Goal: Transaction & Acquisition: Book appointment/travel/reservation

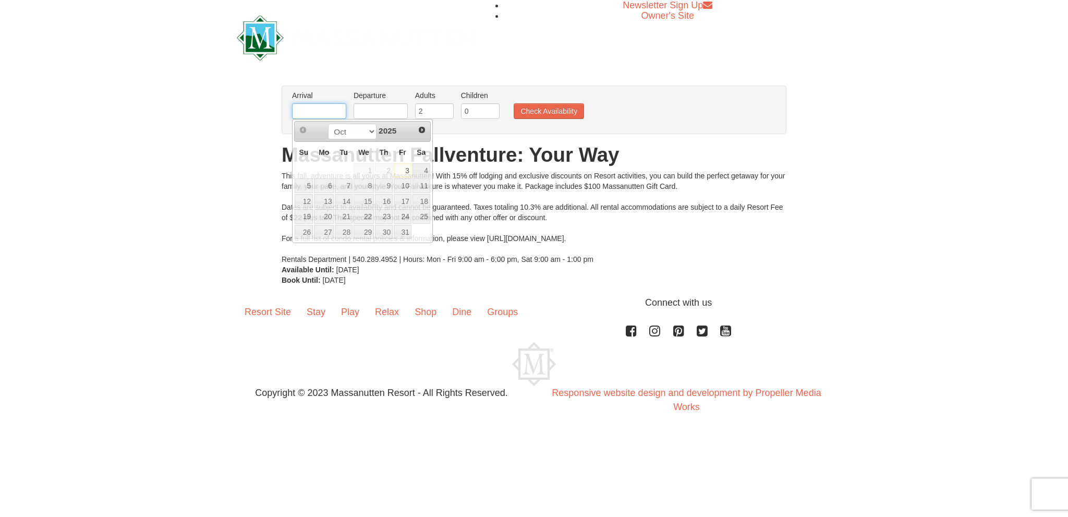
click at [337, 112] on input "text" at bounding box center [319, 111] width 54 height 16
click at [402, 214] on link "24" at bounding box center [403, 216] width 18 height 15
type input "10/24/2025"
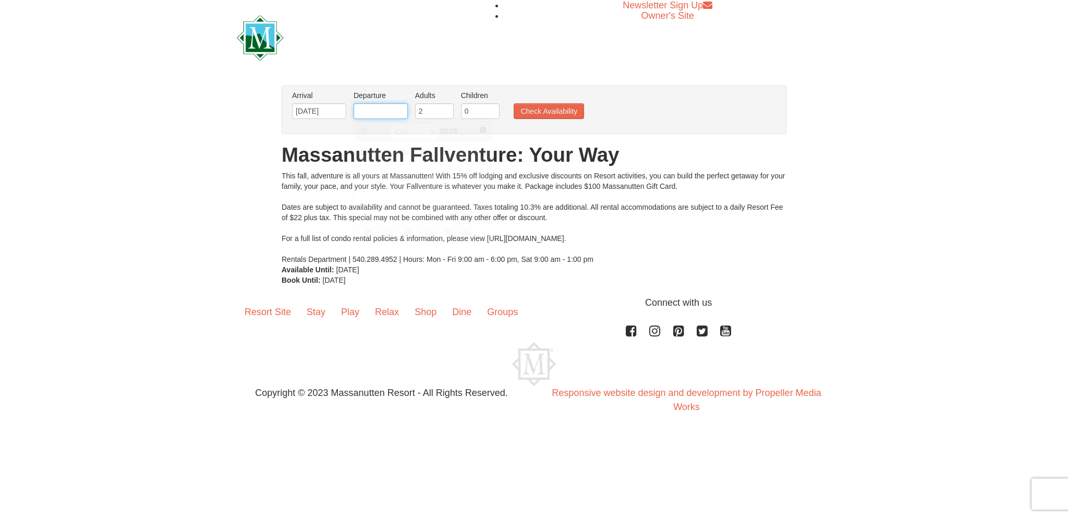
click at [382, 113] on input "text" at bounding box center [380, 111] width 54 height 16
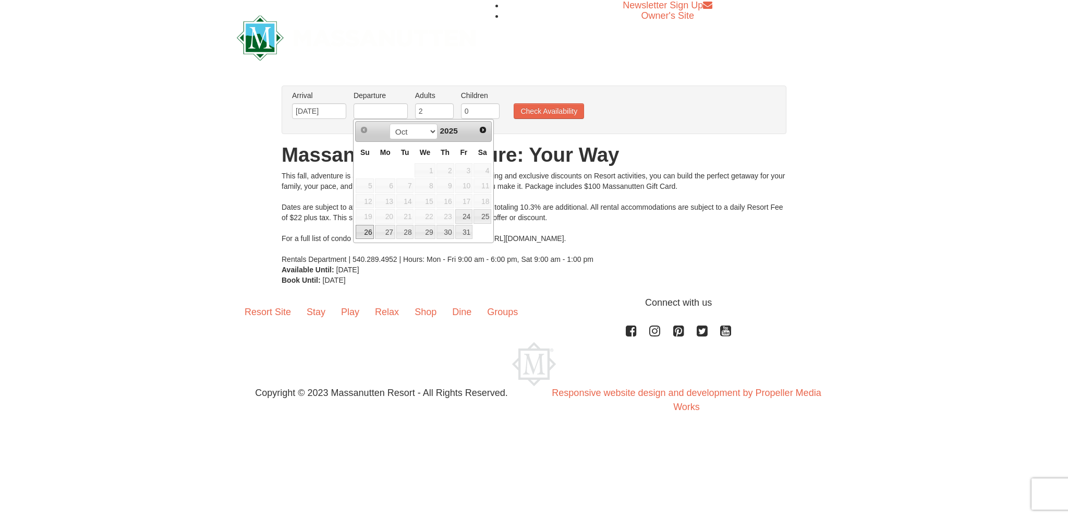
click at [366, 226] on link "26" at bounding box center [365, 232] width 18 height 15
type input "10/26/2025"
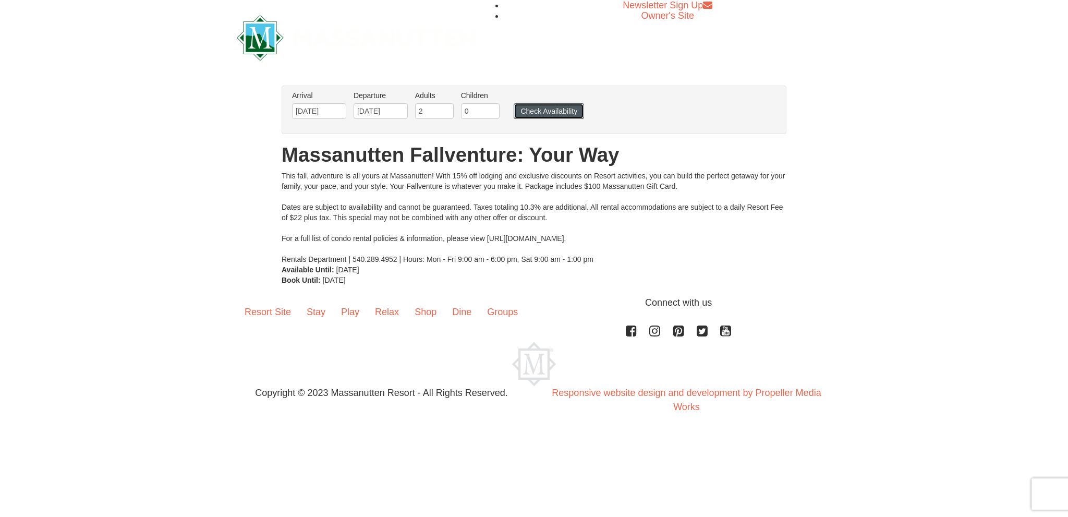
click at [537, 109] on button "Check Availability" at bounding box center [548, 111] width 70 height 16
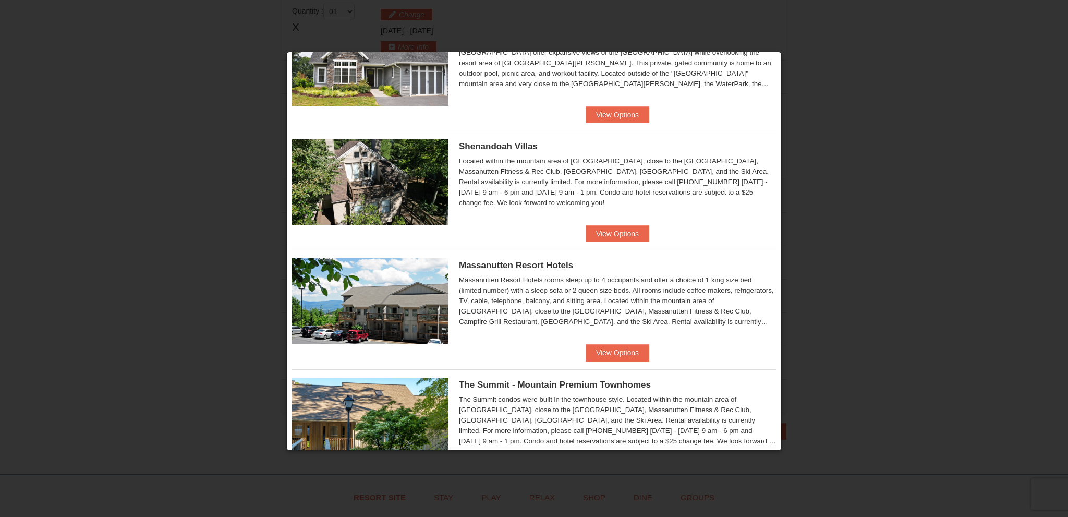
scroll to position [199, 0]
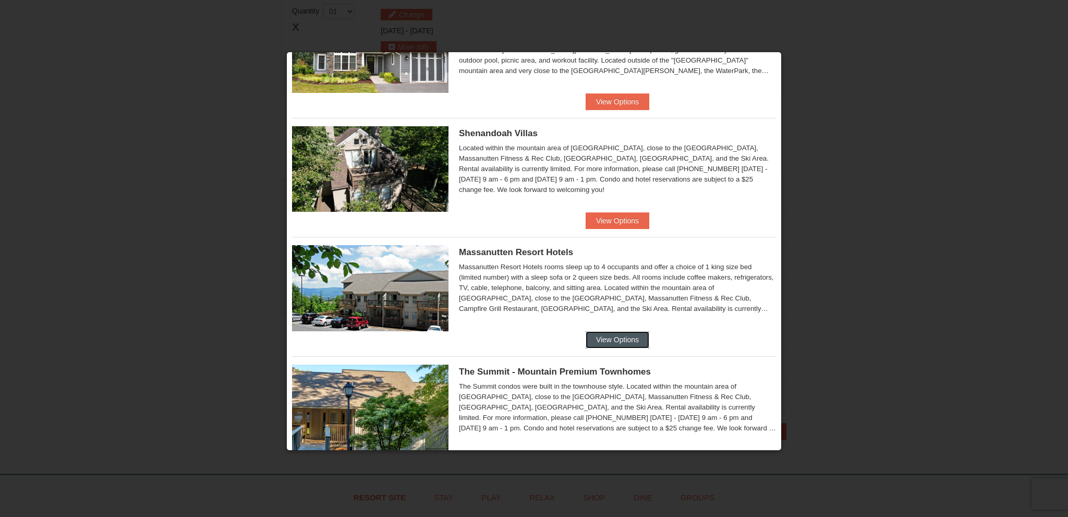
click at [617, 334] on button "View Options" at bounding box center [617, 339] width 64 height 17
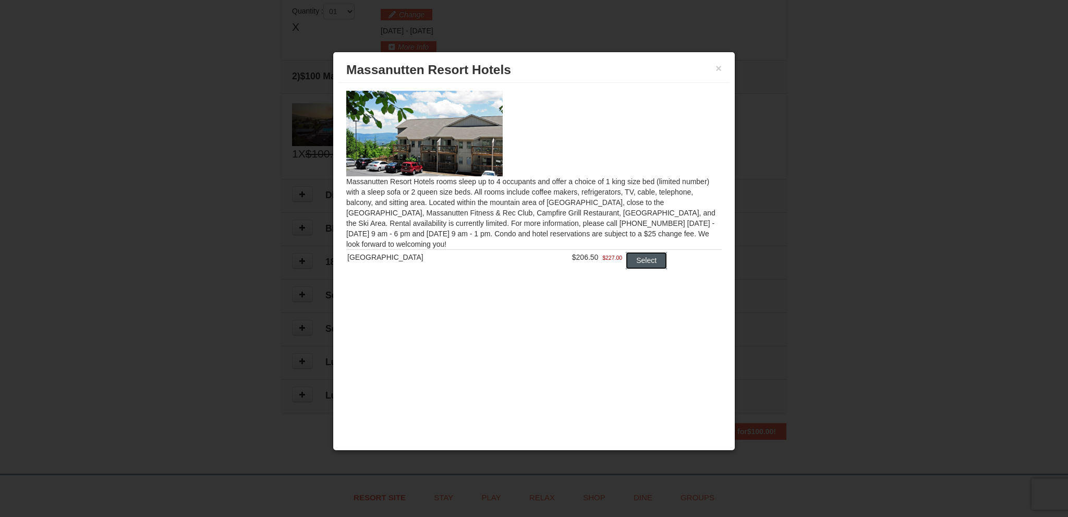
click at [638, 258] on button "Select" at bounding box center [646, 260] width 41 height 17
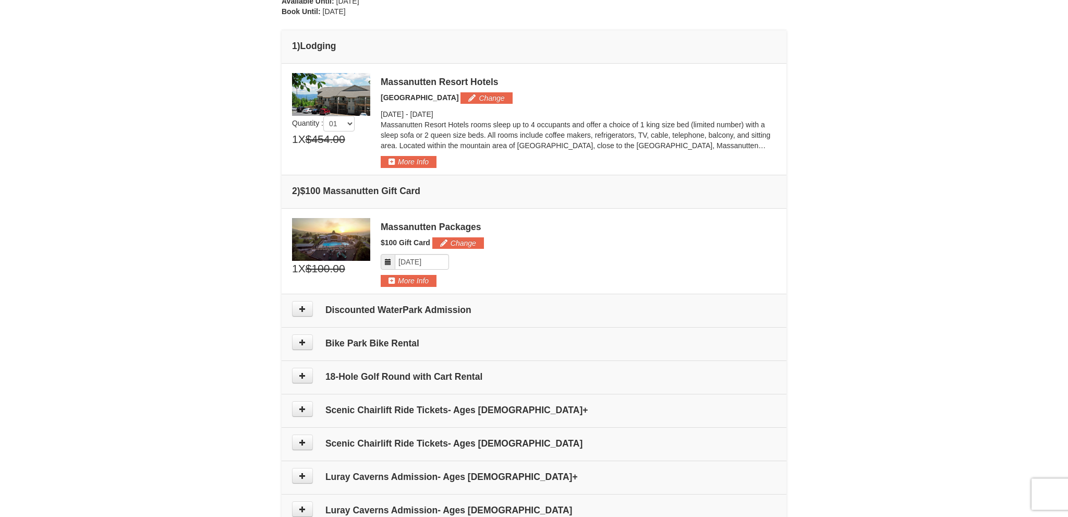
scroll to position [242, 0]
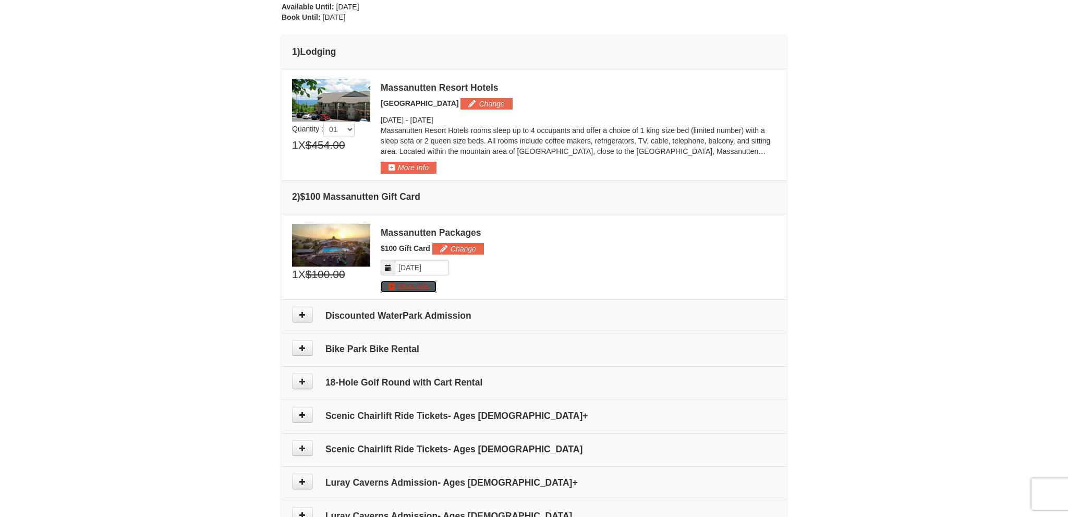
click at [405, 285] on button "More Info" at bounding box center [409, 285] width 56 height 11
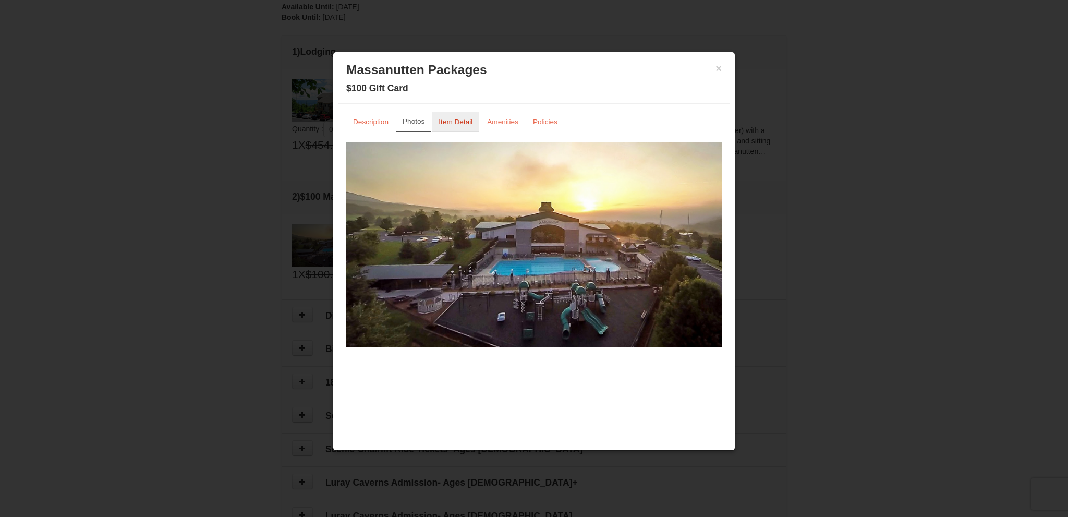
click at [449, 122] on small "Item Detail" at bounding box center [455, 122] width 34 height 8
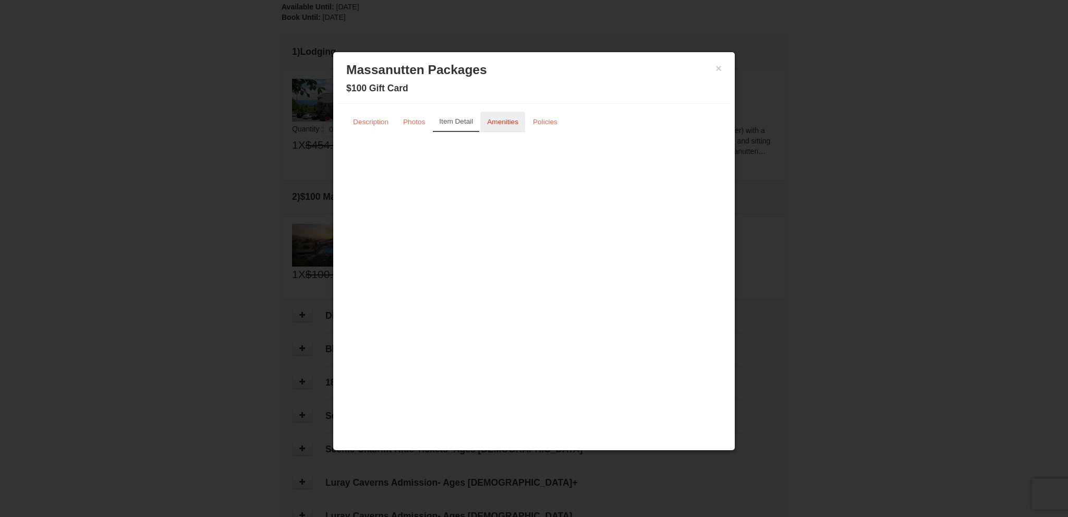
click at [502, 123] on small "Amenities" at bounding box center [502, 122] width 31 height 8
click at [539, 122] on small "Policies" at bounding box center [545, 122] width 25 height 8
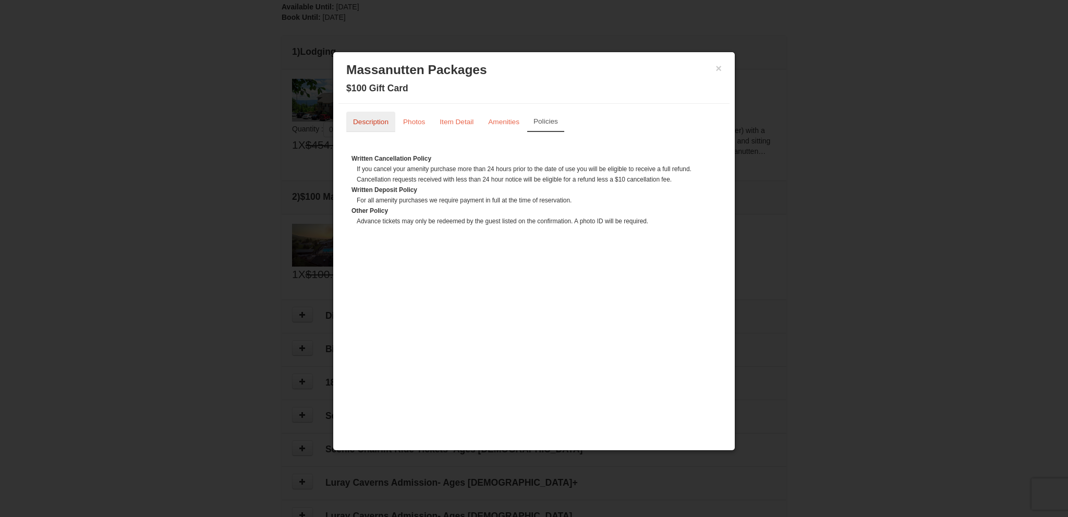
click at [375, 121] on small "Description" at bounding box center [370, 122] width 35 height 8
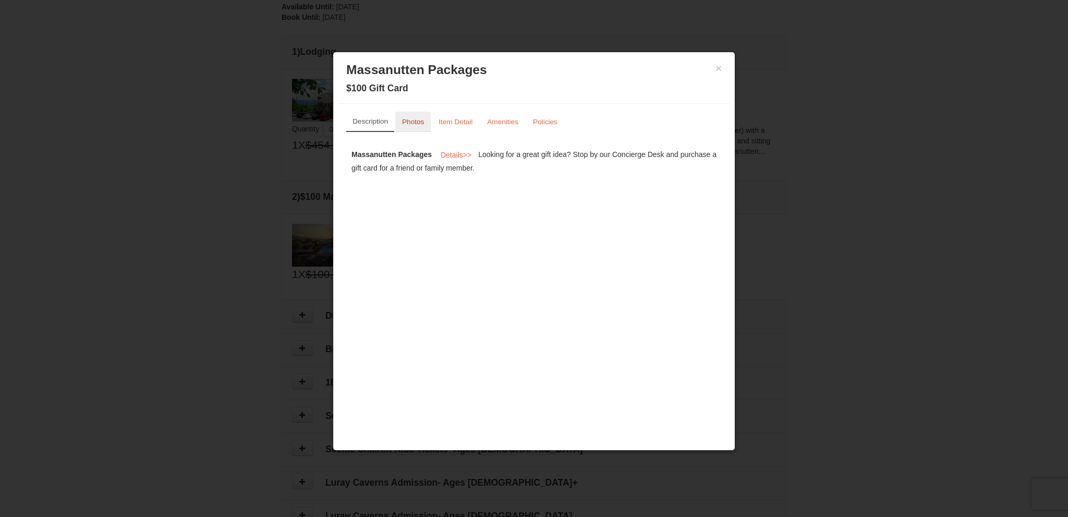
click at [414, 120] on small "Photos" at bounding box center [413, 122] width 22 height 8
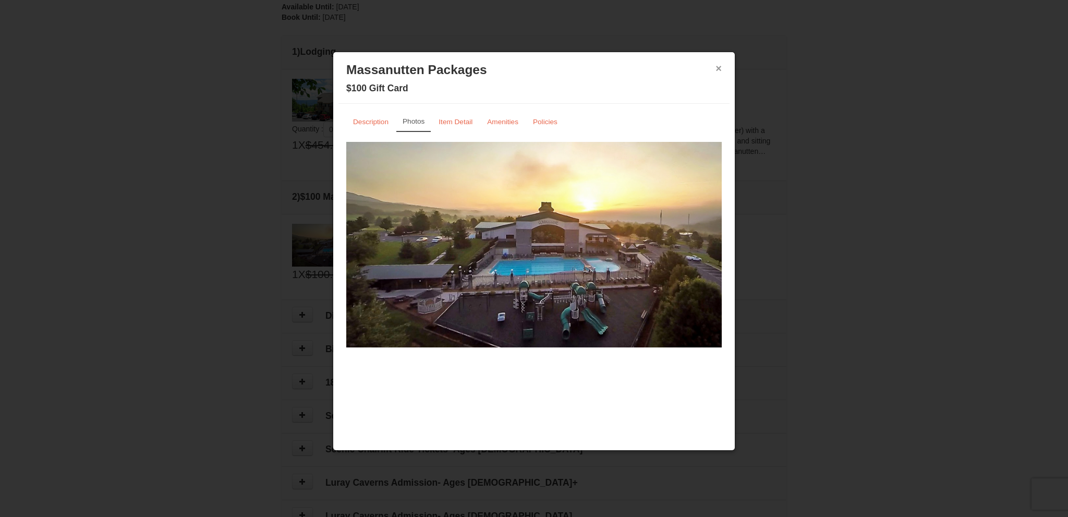
click at [718, 67] on button "×" at bounding box center [718, 68] width 6 height 10
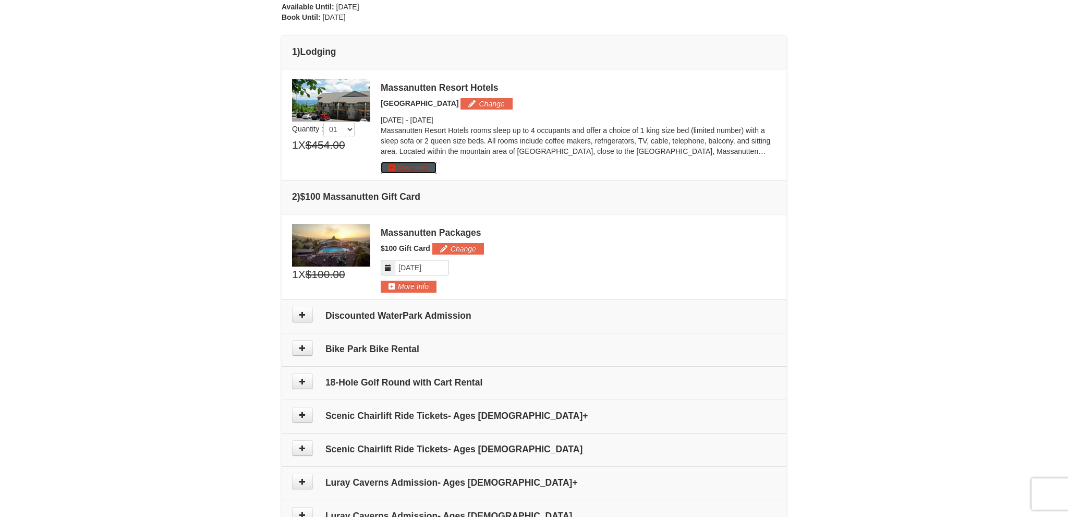
click at [411, 162] on button "More Info" at bounding box center [409, 167] width 56 height 11
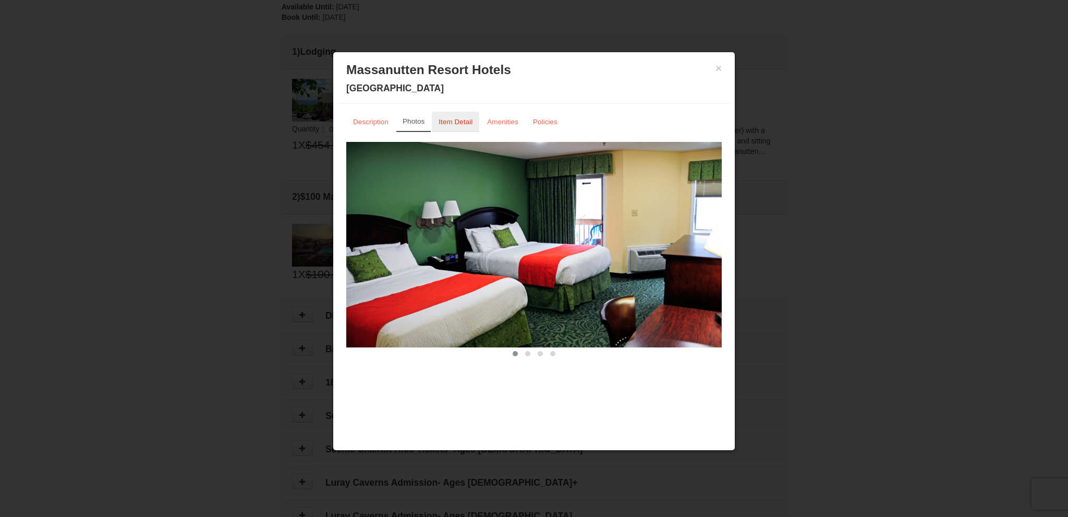
click at [448, 124] on small "Item Detail" at bounding box center [455, 122] width 34 height 8
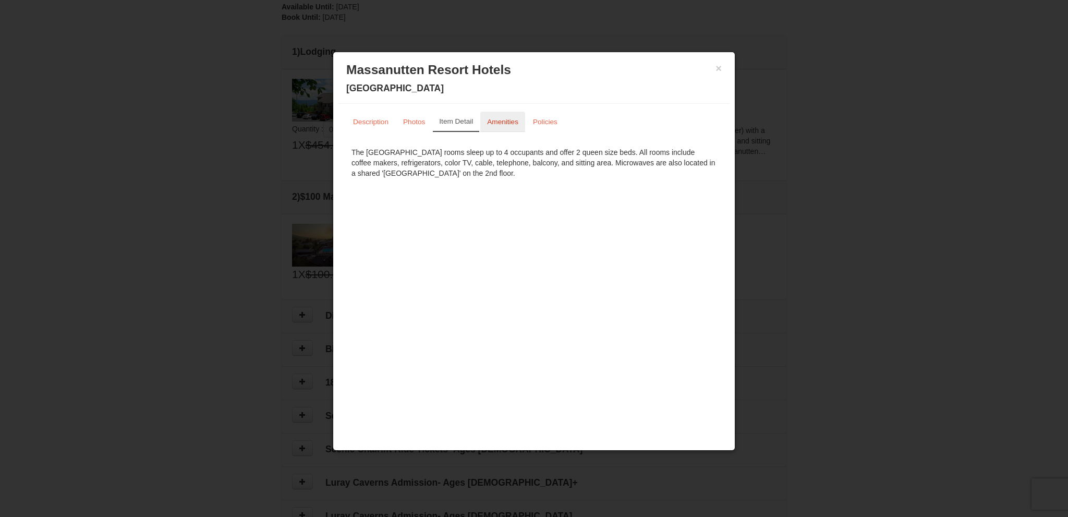
click at [502, 121] on small "Amenities" at bounding box center [502, 122] width 31 height 8
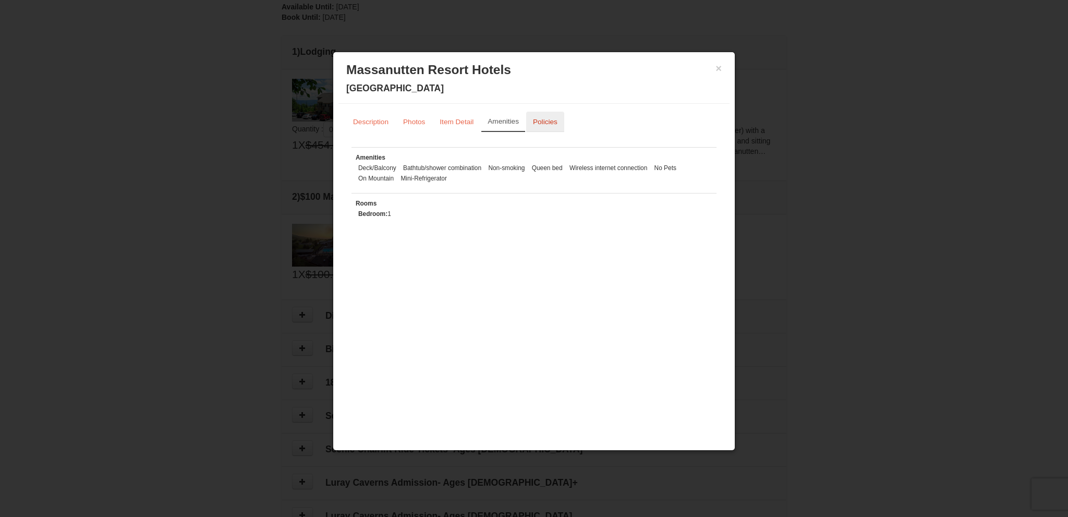
click at [539, 120] on small "Policies" at bounding box center [545, 122] width 25 height 8
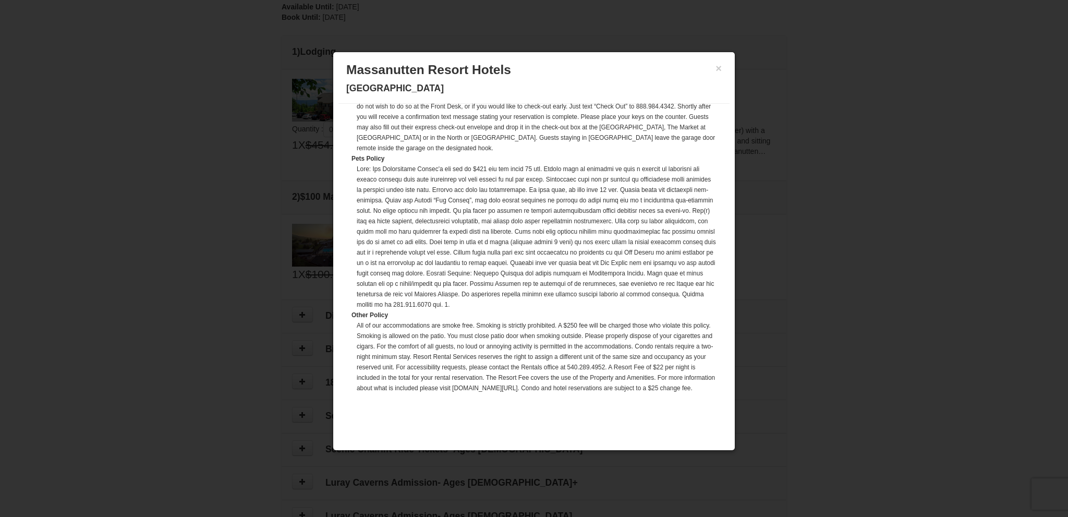
scroll to position [211, 0]
click at [718, 65] on button "×" at bounding box center [718, 68] width 6 height 10
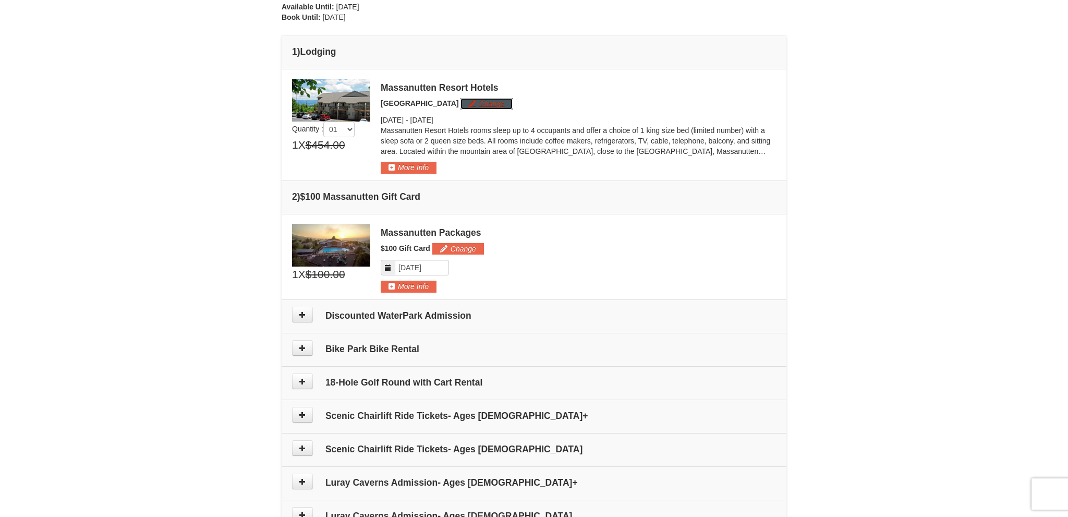
click at [479, 101] on button "Change" at bounding box center [486, 103] width 52 height 11
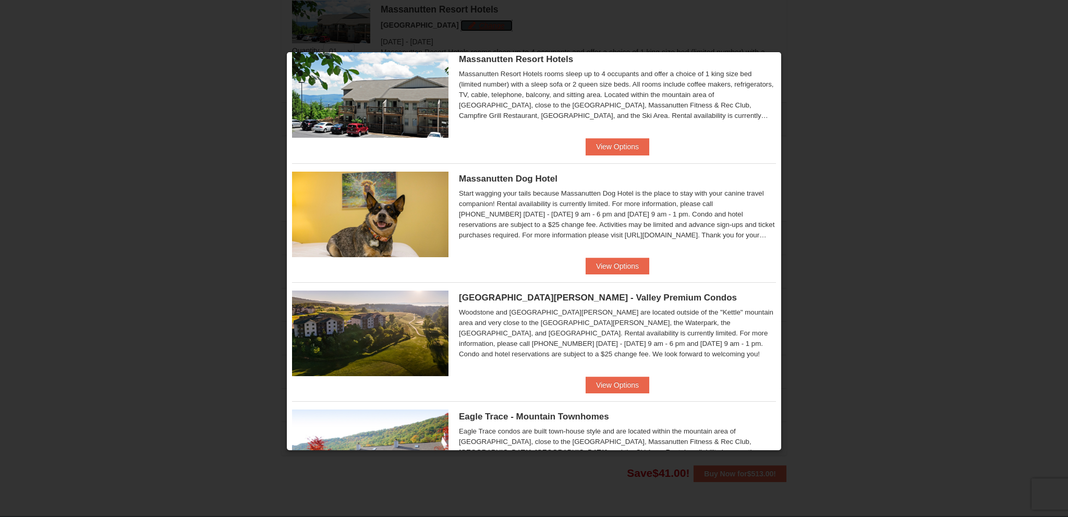
scroll to position [0, 0]
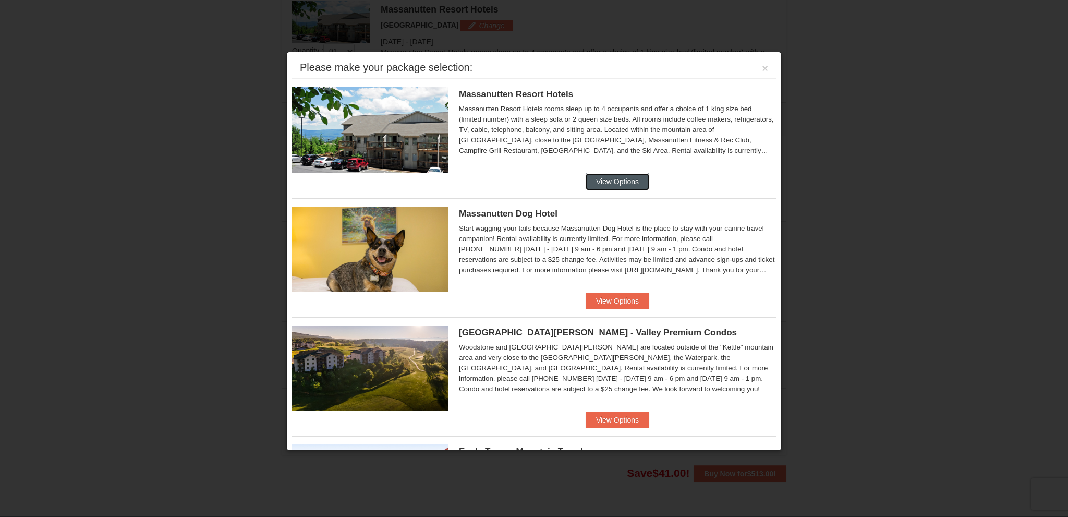
click at [614, 175] on button "View Options" at bounding box center [617, 181] width 64 height 17
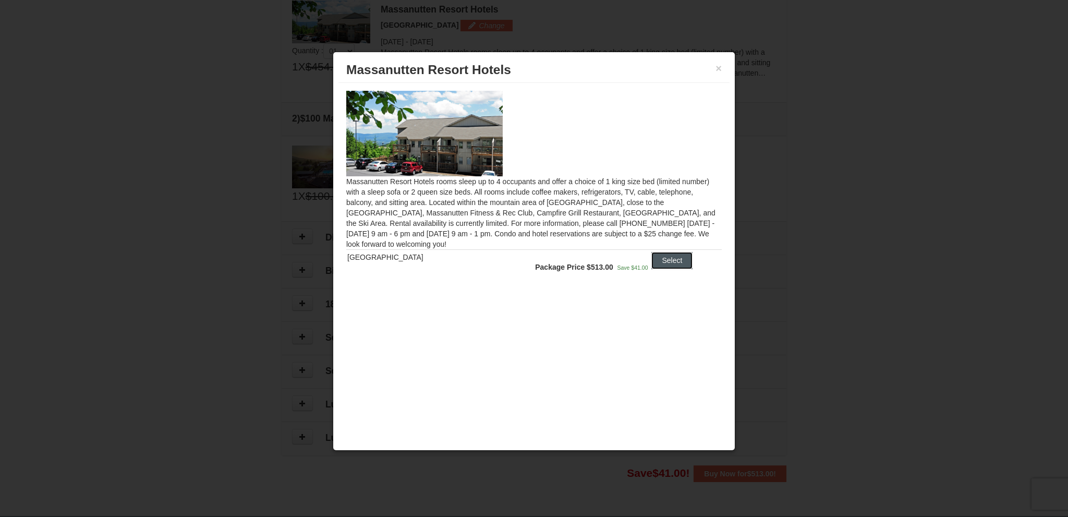
click at [668, 261] on button "Select" at bounding box center [671, 260] width 41 height 17
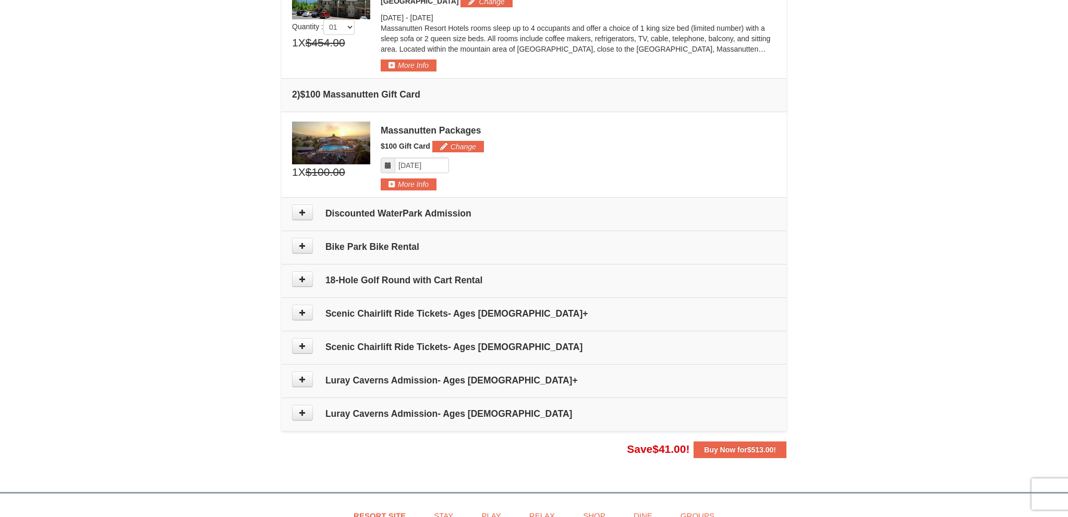
scroll to position [352, 0]
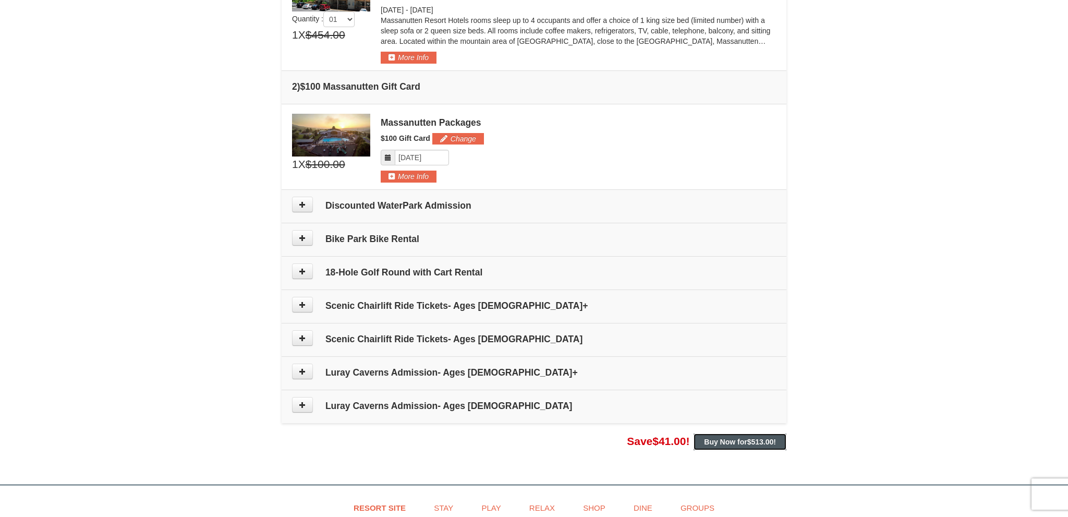
click at [738, 435] on button "Buy Now for $513.00 !" at bounding box center [739, 441] width 93 height 17
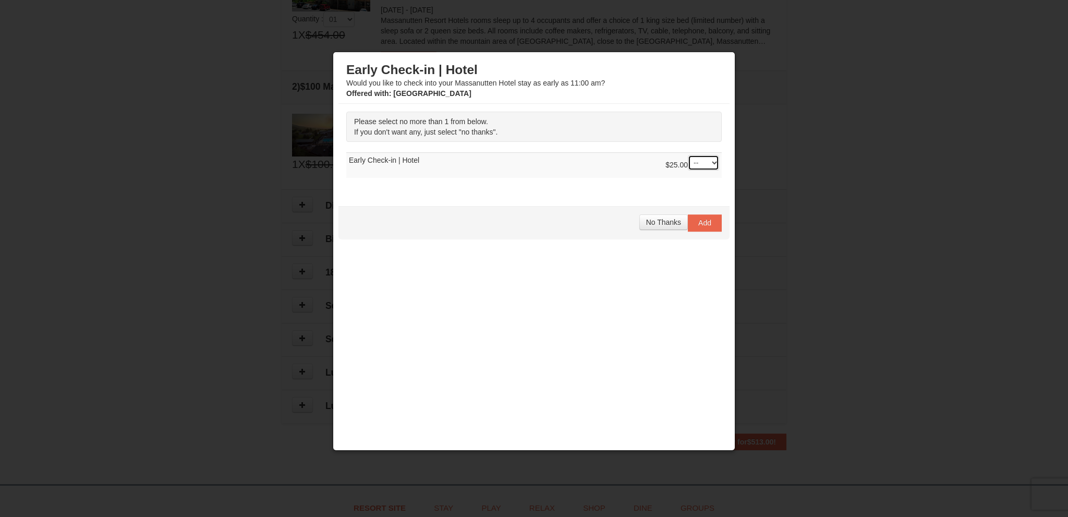
click at [688, 155] on select "-- 01" at bounding box center [703, 163] width 31 height 16
click at [714, 165] on select "-- 01" at bounding box center [703, 163] width 31 height 16
click at [663, 221] on span "No Thanks" at bounding box center [663, 222] width 35 height 8
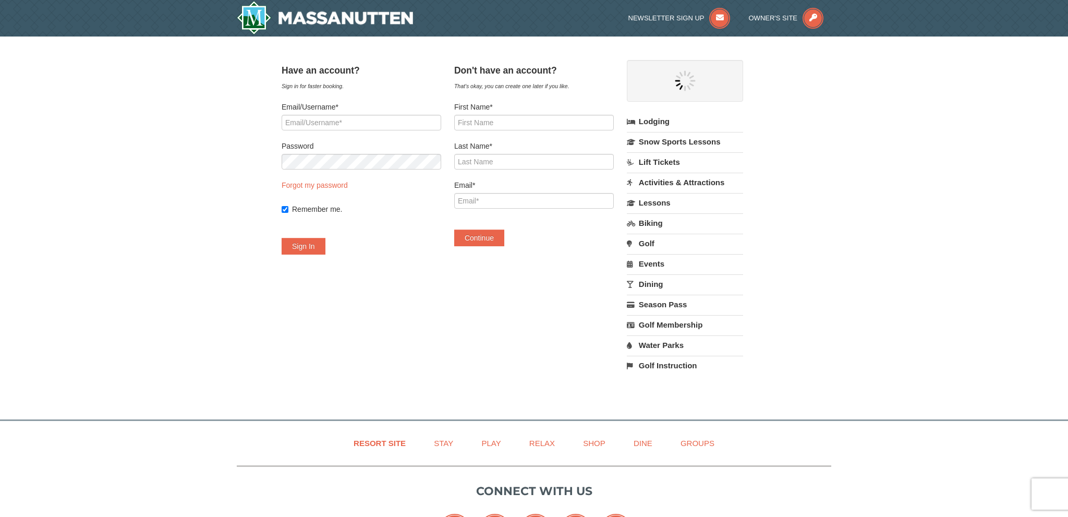
select select "10"
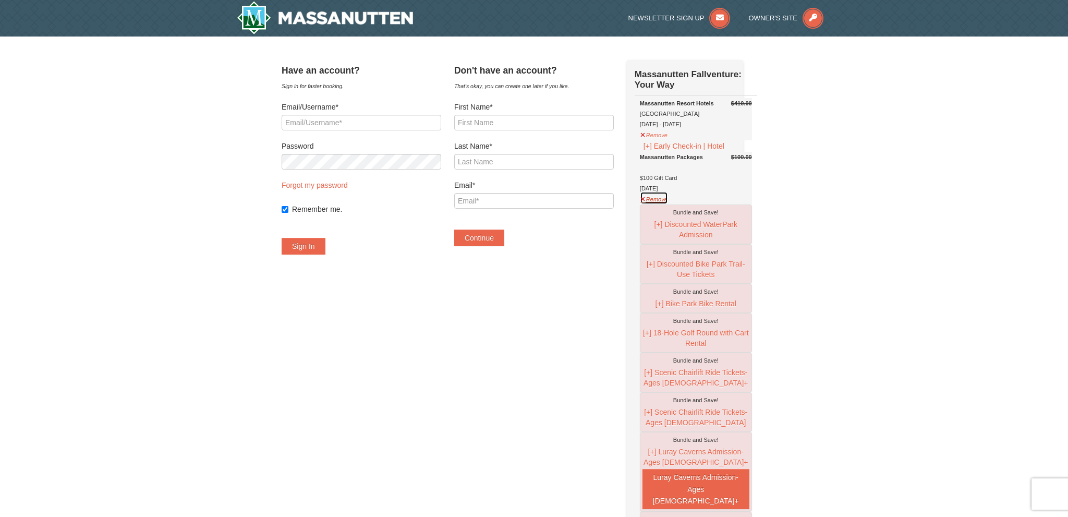
click at [668, 204] on button "Remove" at bounding box center [654, 197] width 28 height 13
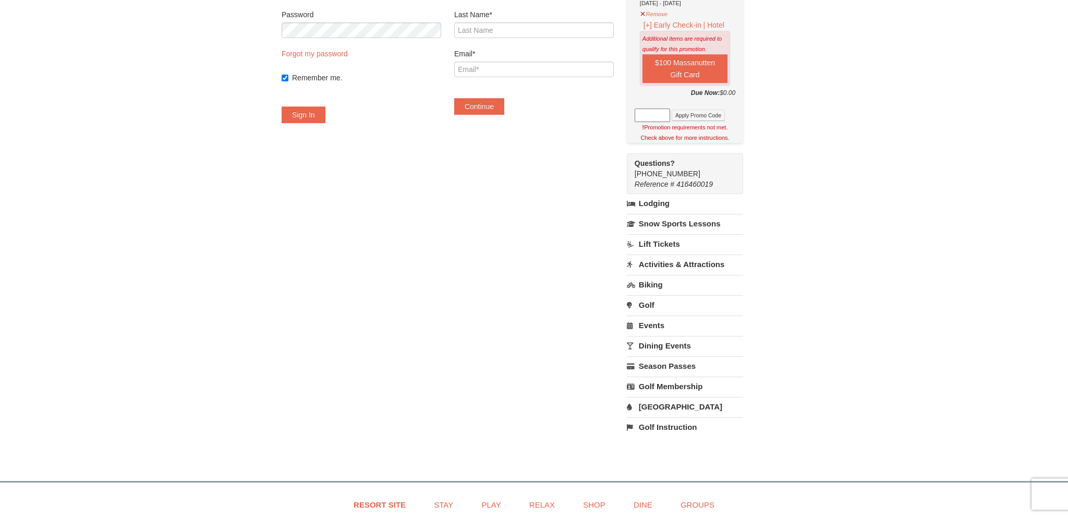
scroll to position [133, 0]
click at [666, 242] on link "Lift Tickets" at bounding box center [685, 242] width 116 height 19
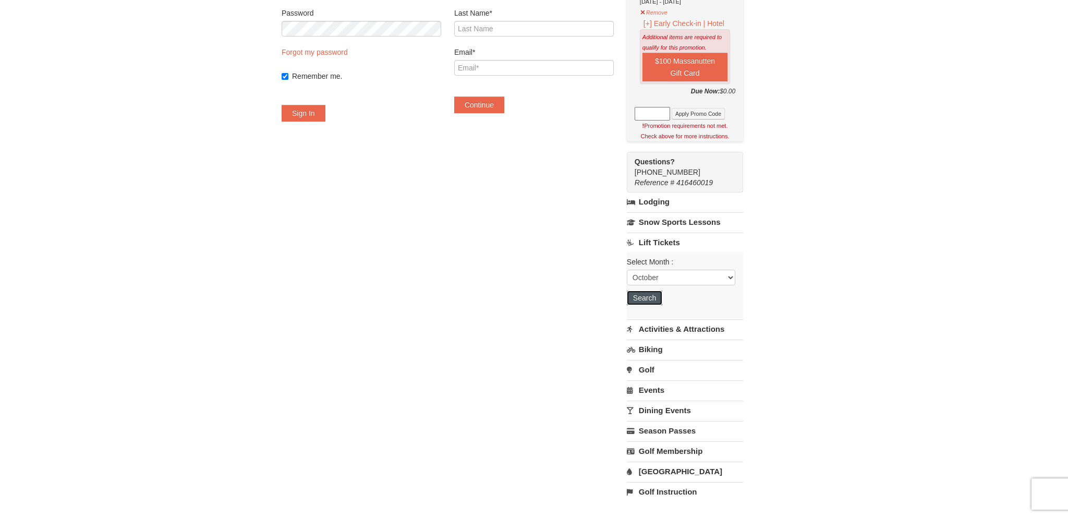
click at [662, 295] on button "Search" at bounding box center [644, 297] width 35 height 15
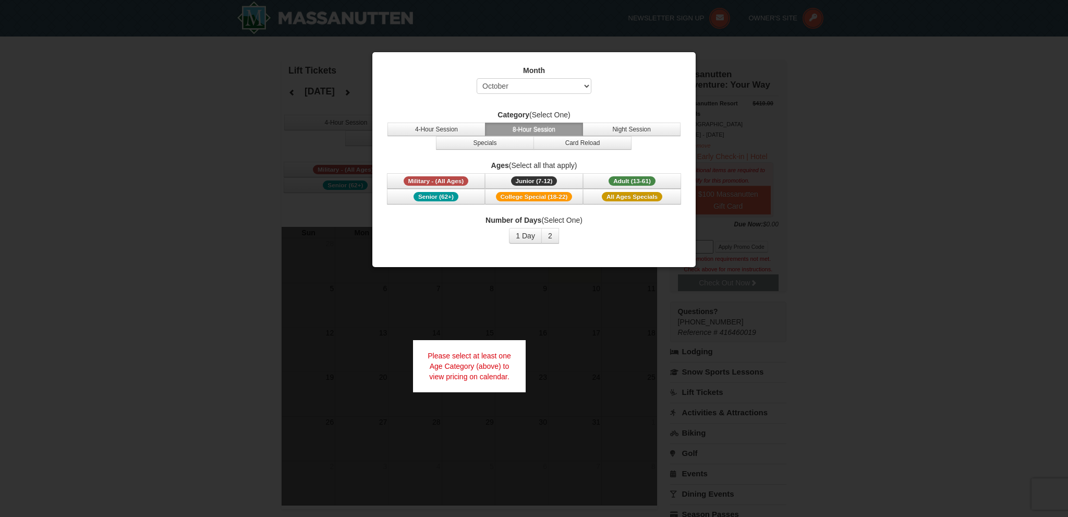
select select "10"
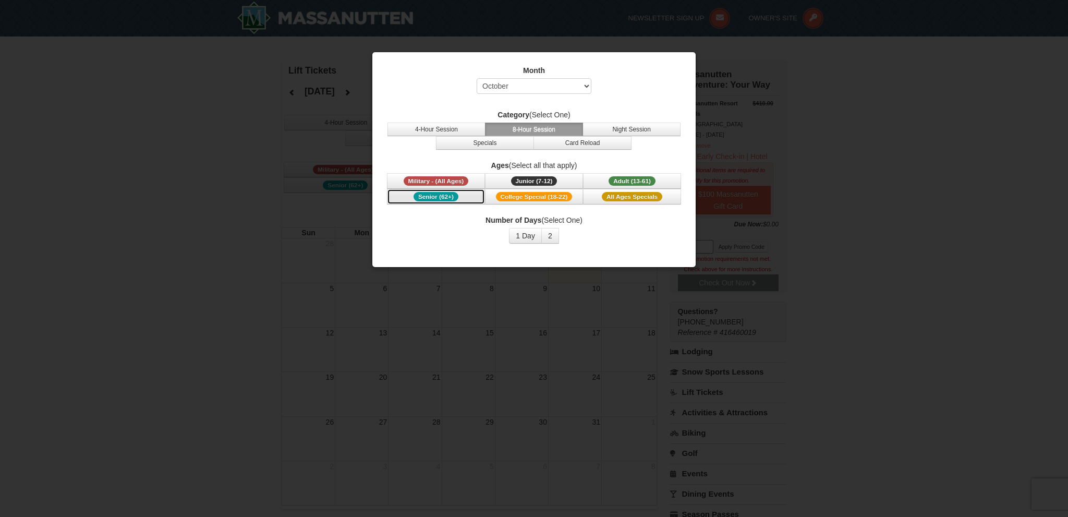
click at [437, 194] on span "Senior (62+)" at bounding box center [435, 196] width 45 height 9
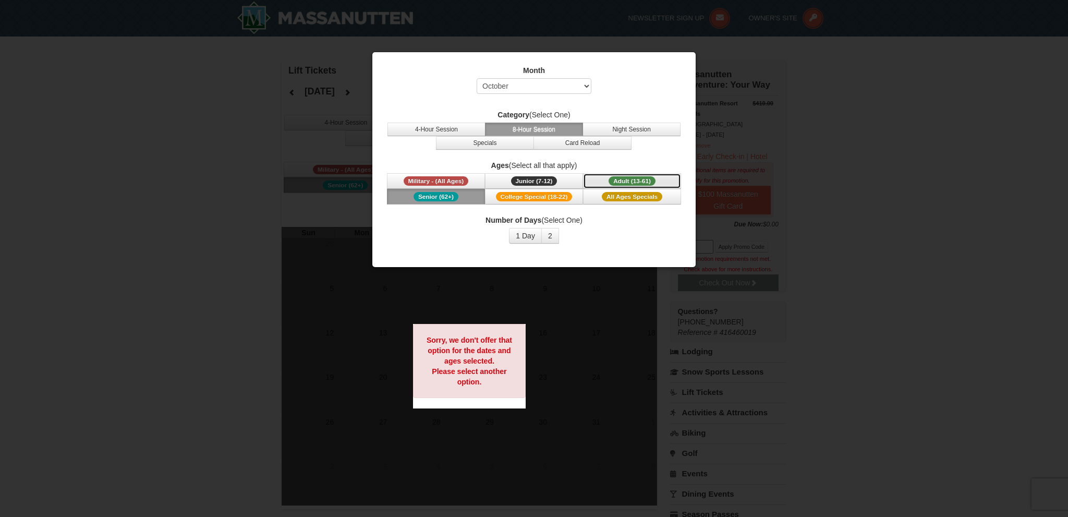
click at [627, 174] on button "Adult (13-61) (13 - 61)" at bounding box center [632, 181] width 98 height 16
click at [621, 195] on span "All Ages Specials" at bounding box center [632, 196] width 60 height 9
click at [487, 342] on strong "Sorry, we don't offer that option for the dates and ages selected. Please selec…" at bounding box center [468, 361] width 85 height 50
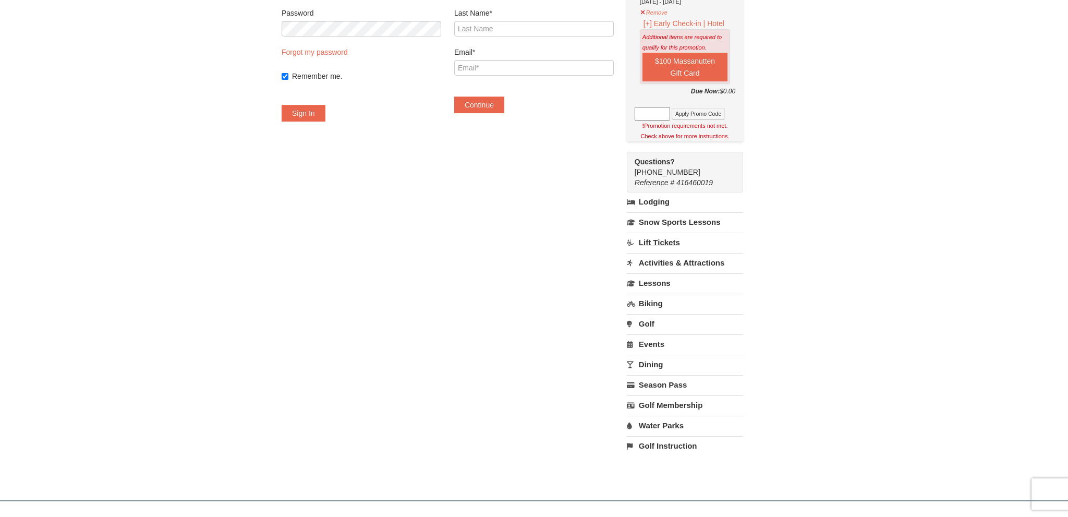
scroll to position [133, 0]
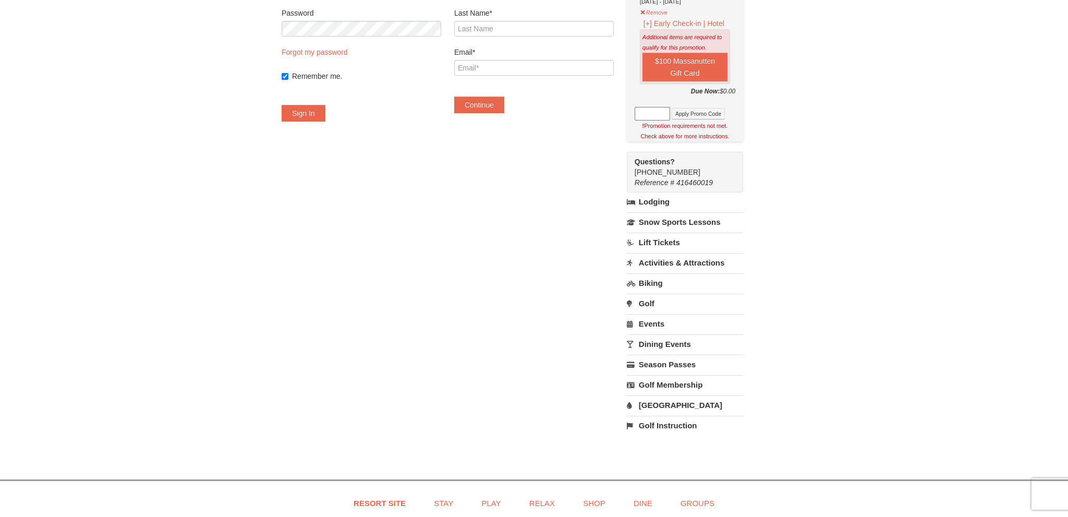
click at [681, 263] on link "Activities & Attractions" at bounding box center [685, 262] width 116 height 19
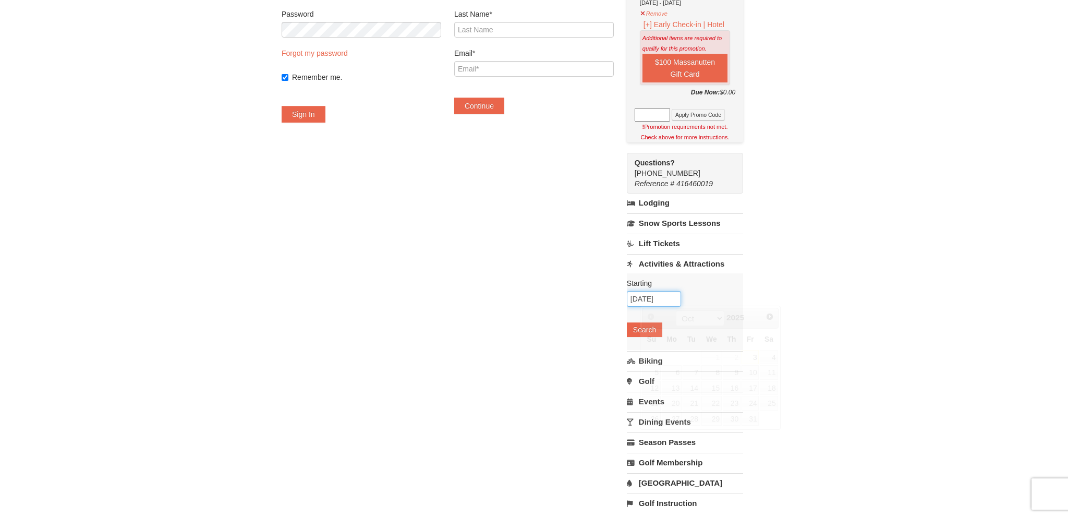
click at [661, 299] on input "[DATE]" at bounding box center [654, 299] width 54 height 16
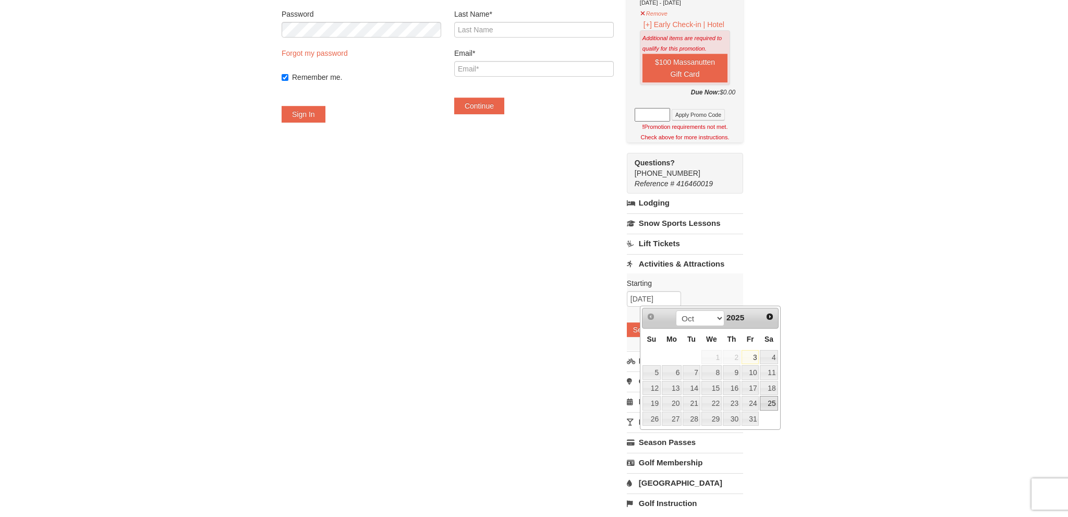
click at [771, 401] on link "25" at bounding box center [769, 403] width 18 height 15
type input "[DATE]"
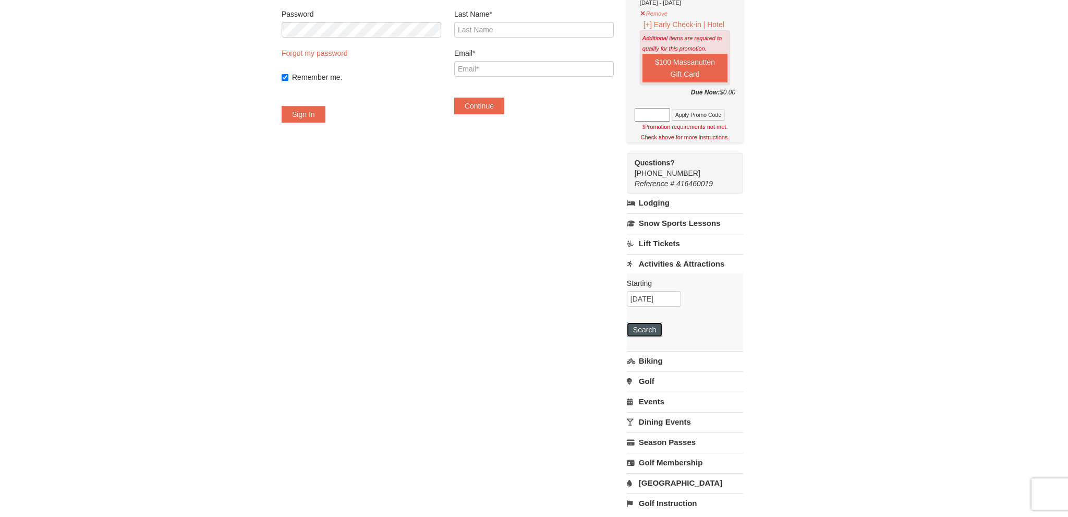
click at [656, 326] on button "Search" at bounding box center [644, 329] width 35 height 15
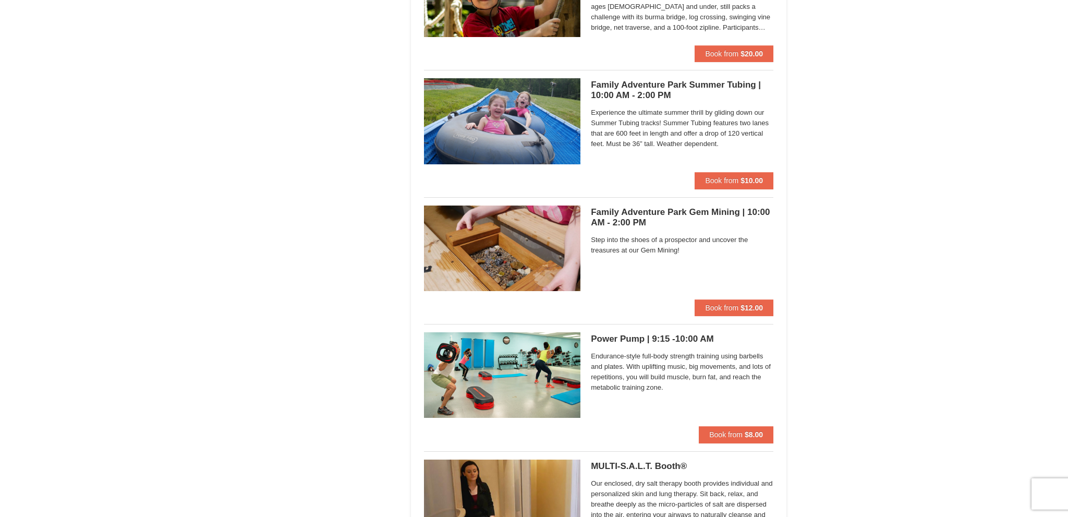
scroll to position [2986, 0]
